Goal: Navigation & Orientation: Find specific page/section

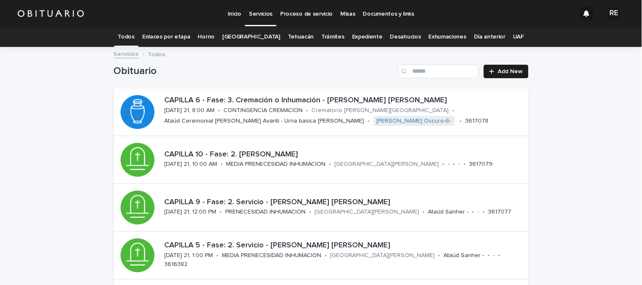
click at [135, 37] on link "Todos" at bounding box center [126, 37] width 17 height 20
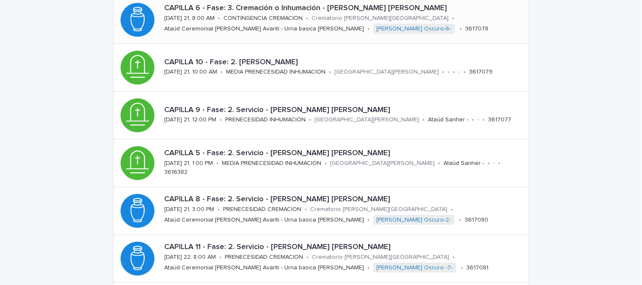
scroll to position [45, 0]
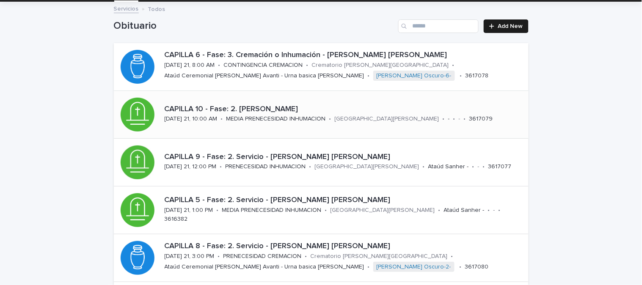
click at [291, 121] on p "MEDIA PRENECESIDAD INHUMACION" at bounding box center [275, 119] width 99 height 7
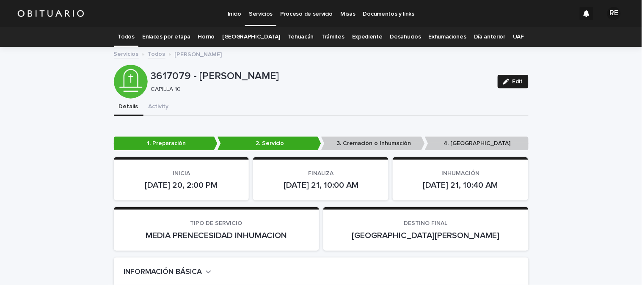
click at [133, 36] on link "Todos" at bounding box center [126, 37] width 17 height 20
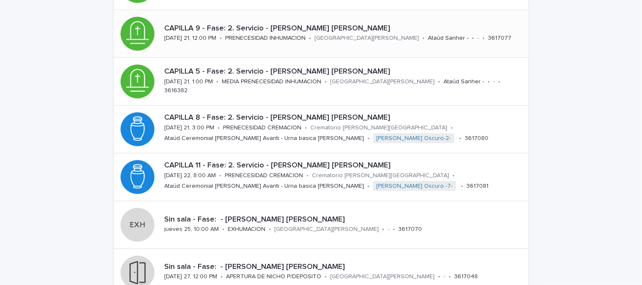
scroll to position [188, 0]
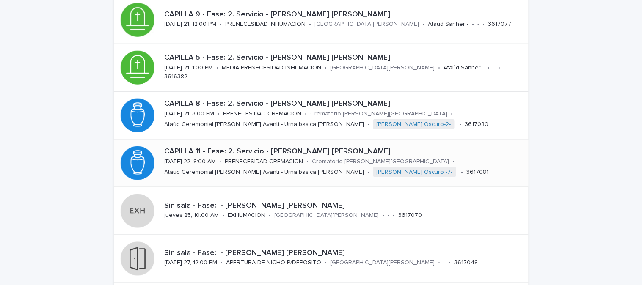
click at [193, 167] on div "Ataúd Ceremonial [PERSON_NAME] Avanti - Urna basica [PERSON_NAME]" at bounding box center [265, 171] width 200 height 9
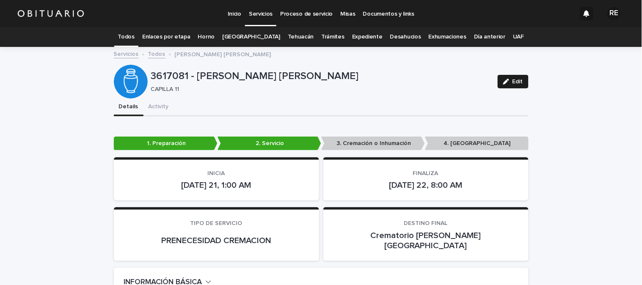
click at [132, 33] on link "Todos" at bounding box center [126, 37] width 17 height 20
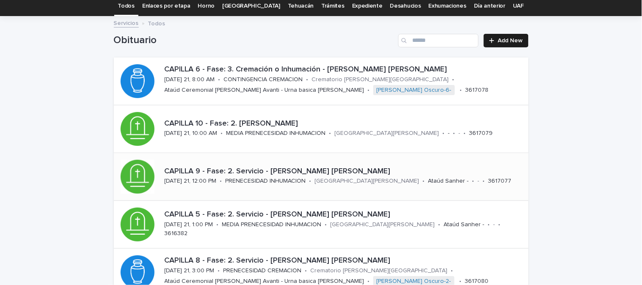
scroll to position [47, 0]
